Goal: Task Accomplishment & Management: Manage account settings

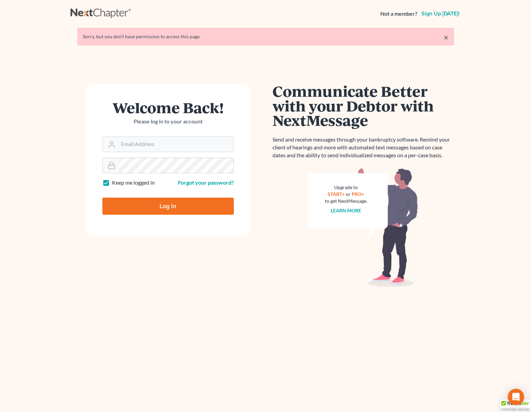
type input "dsolis@bell-law.net"
click at [186, 200] on input "Log In" at bounding box center [167, 206] width 131 height 17
type input "Thinking..."
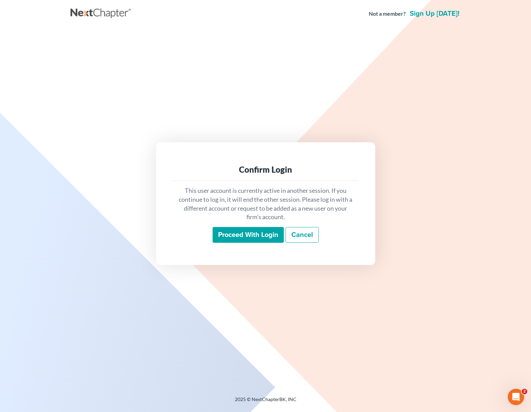
click at [234, 232] on input "Proceed with login" at bounding box center [248, 235] width 71 height 16
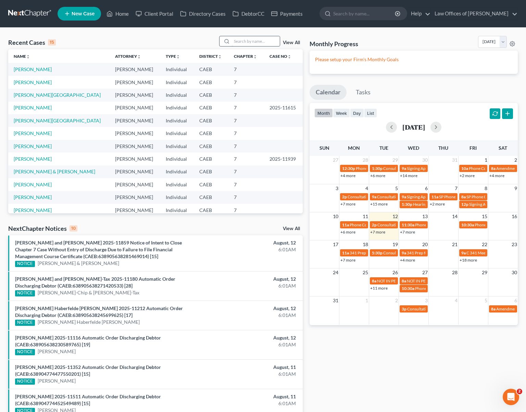
click at [251, 40] on input "search" at bounding box center [256, 41] width 48 height 10
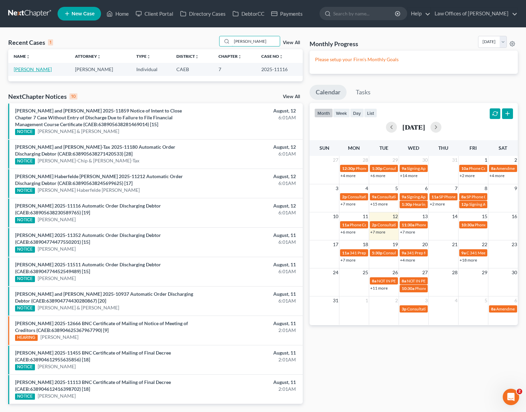
type input "[PERSON_NAME]"
click at [26, 68] on link "[PERSON_NAME]" at bounding box center [33, 69] width 38 height 6
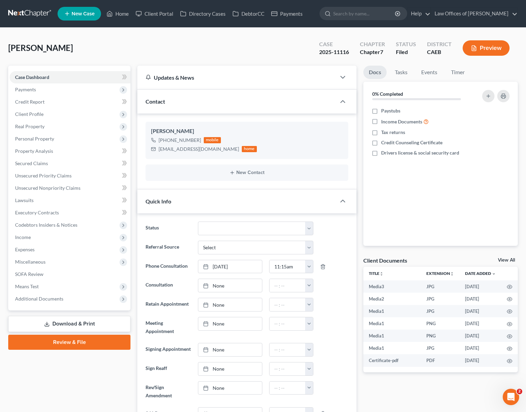
scroll to position [526, 0]
click at [308, 229] on select "Cancelled/Refund Closed Consultation Declined Discharged Filed Income Check In …" at bounding box center [255, 229] width 115 height 14
select select "4"
click at [122, 15] on link "Home" at bounding box center [117, 14] width 29 height 12
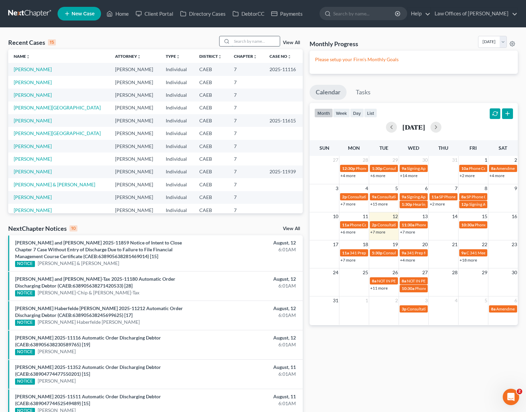
click at [243, 41] on input "search" at bounding box center [256, 41] width 48 height 10
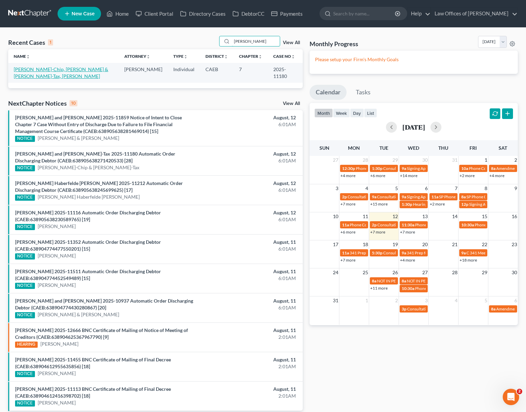
type input "[PERSON_NAME]"
click at [108, 71] on link "[PERSON_NAME]-Chip, [PERSON_NAME] & [PERSON_NAME]-Tax, [PERSON_NAME]" at bounding box center [61, 72] width 94 height 13
select select "4"
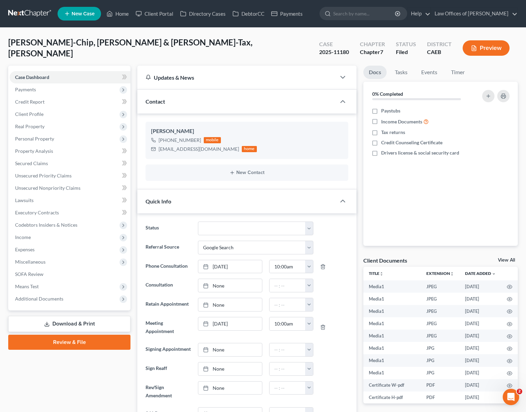
scroll to position [295, 0]
click at [309, 226] on select "Cancelled/Refund Closed Consultation Declined Discharged Filed Income Check In …" at bounding box center [255, 229] width 115 height 14
select select "4"
click at [123, 15] on link "Home" at bounding box center [117, 14] width 29 height 12
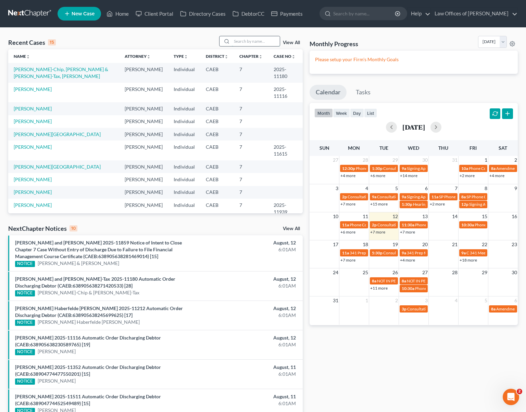
click at [240, 41] on input "search" at bounding box center [256, 41] width 48 height 10
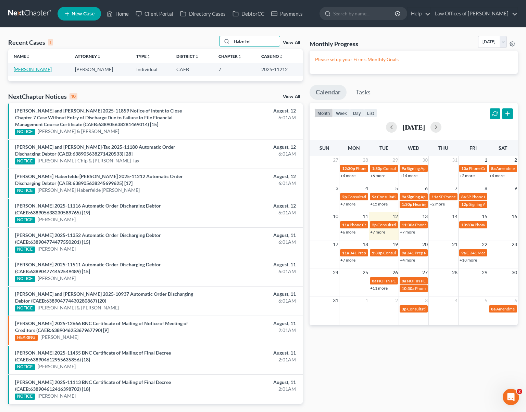
type input "Haberfel"
click at [49, 69] on link "[PERSON_NAME]" at bounding box center [33, 69] width 38 height 6
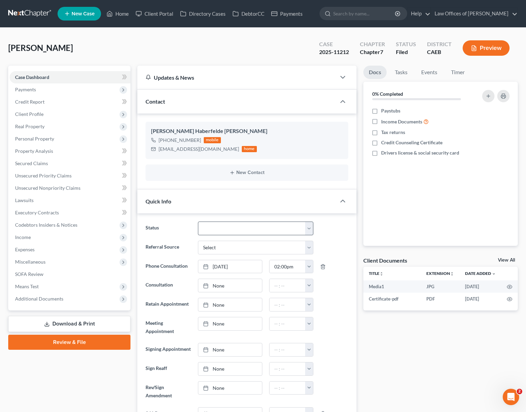
scroll to position [2501, 0]
click at [308, 226] on select "Cancelled/Refund Closed Consultation Declined Discharged Filed Income Check In …" at bounding box center [255, 229] width 115 height 14
select select "4"
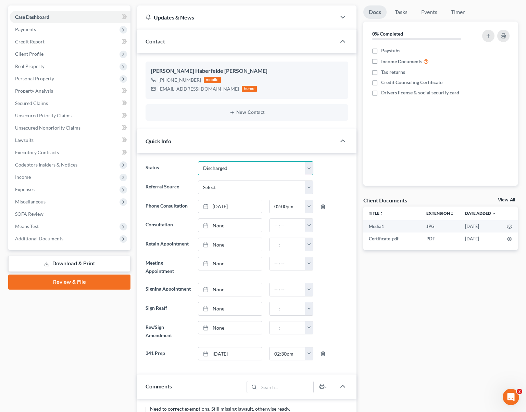
scroll to position [0, 0]
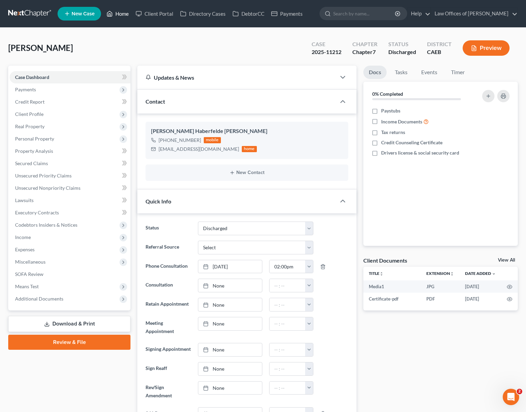
click at [120, 16] on link "Home" at bounding box center [117, 14] width 29 height 12
